Goal: Task Accomplishment & Management: Manage account settings

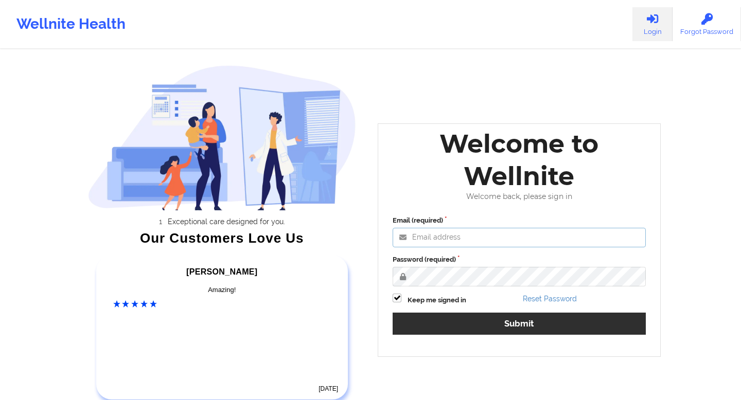
type input "[EMAIL_ADDRESS][DOMAIN_NAME]"
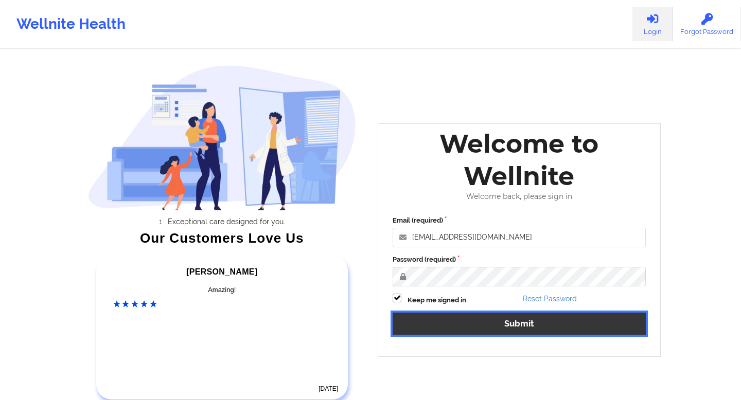
click at [517, 327] on button "Submit" at bounding box center [518, 324] width 253 height 22
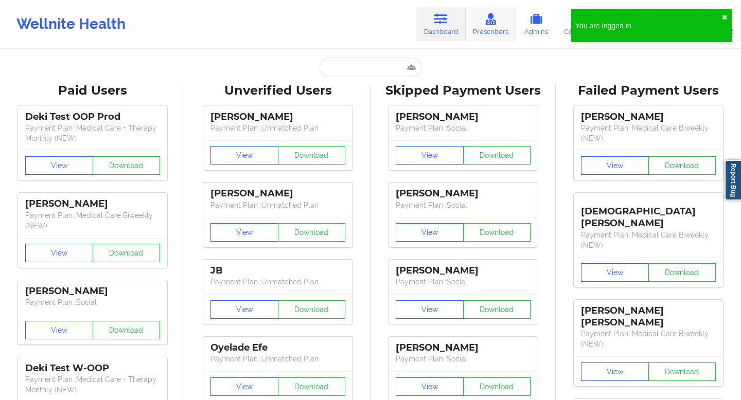
click at [496, 28] on link "Prescribers" at bounding box center [491, 24] width 51 height 34
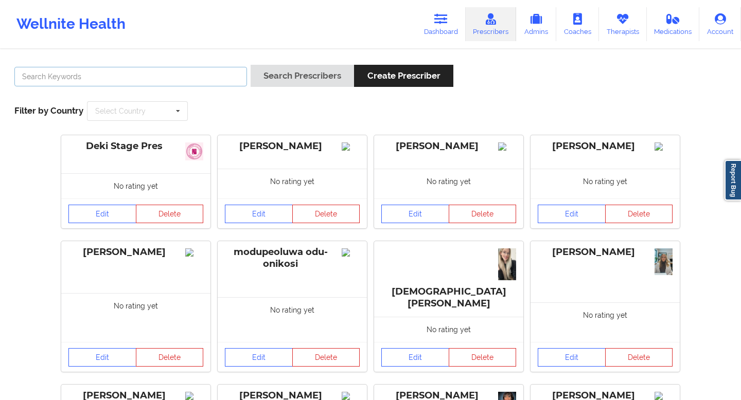
click at [189, 80] on input "text" at bounding box center [130, 77] width 232 height 20
paste input "[EMAIL_ADDRESS][DOMAIN_NAME]""
type input "[EMAIL_ADDRESS][DOMAIN_NAME]"
click at [250, 65] on button "Search Prescribers" at bounding box center [301, 76] width 103 height 22
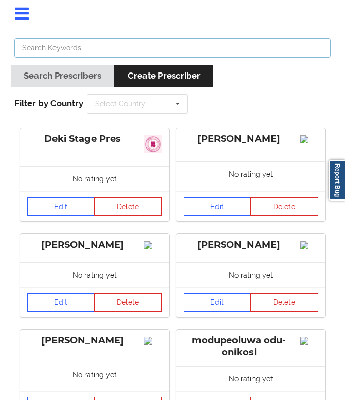
click at [86, 49] on input "text" at bounding box center [172, 48] width 316 height 20
paste input "[EMAIL_ADDRESS][DOMAIN_NAME]""
type input "[EMAIL_ADDRESS][DOMAIN_NAME]"
click at [11, 65] on button "Search Prescribers" at bounding box center [62, 76] width 103 height 22
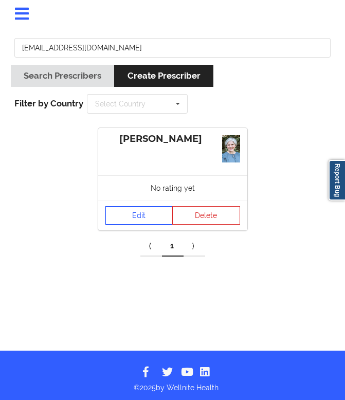
click at [147, 218] on link "Edit" at bounding box center [139, 215] width 68 height 19
